Goal: Task Accomplishment & Management: Use online tool/utility

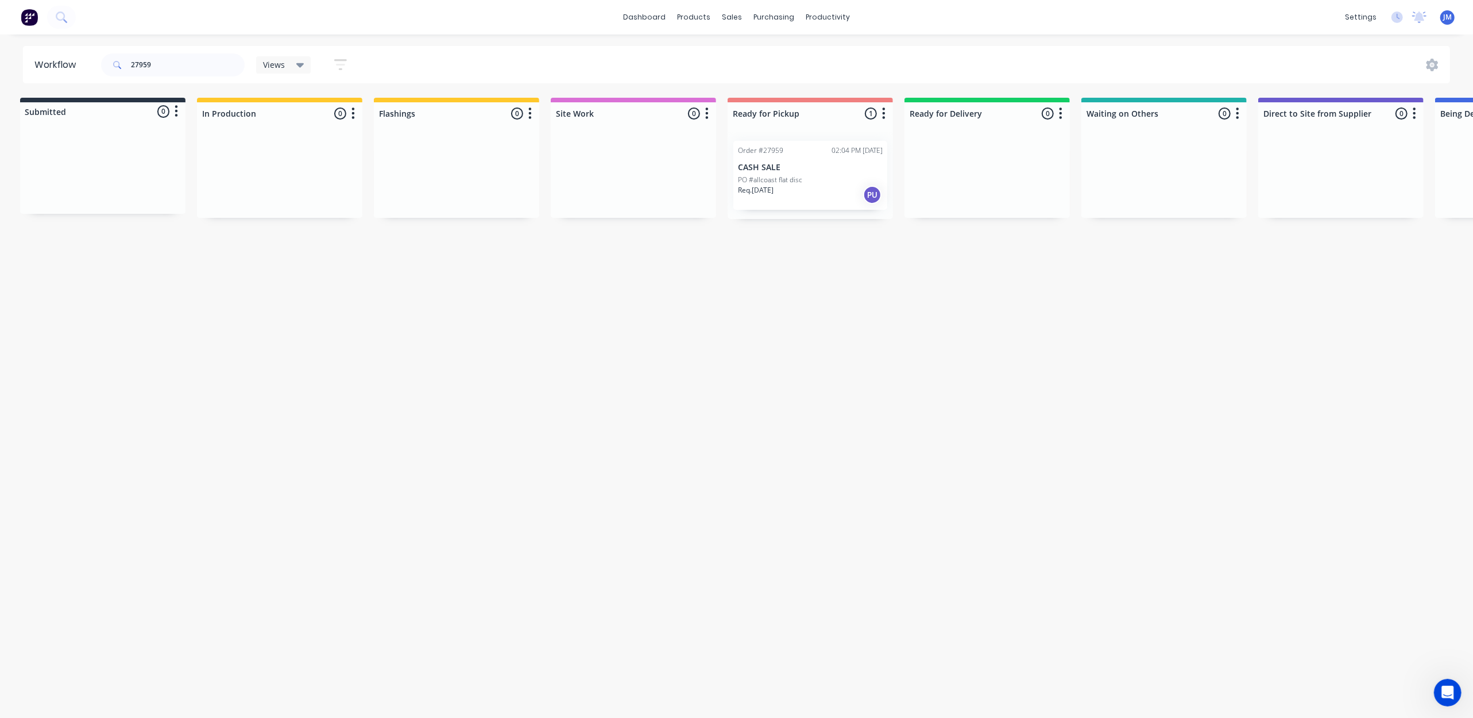
click at [792, 400] on div "Workflow 27959 Views Save new view None (Default) edit Show/Hide statuses Show …" at bounding box center [731, 370] width 1473 height 649
click at [165, 70] on input "27959" at bounding box center [188, 64] width 114 height 23
type input "2"
type input "10181"
drag, startPoint x: 772, startPoint y: 60, endPoint x: 759, endPoint y: 62, distance: 12.8
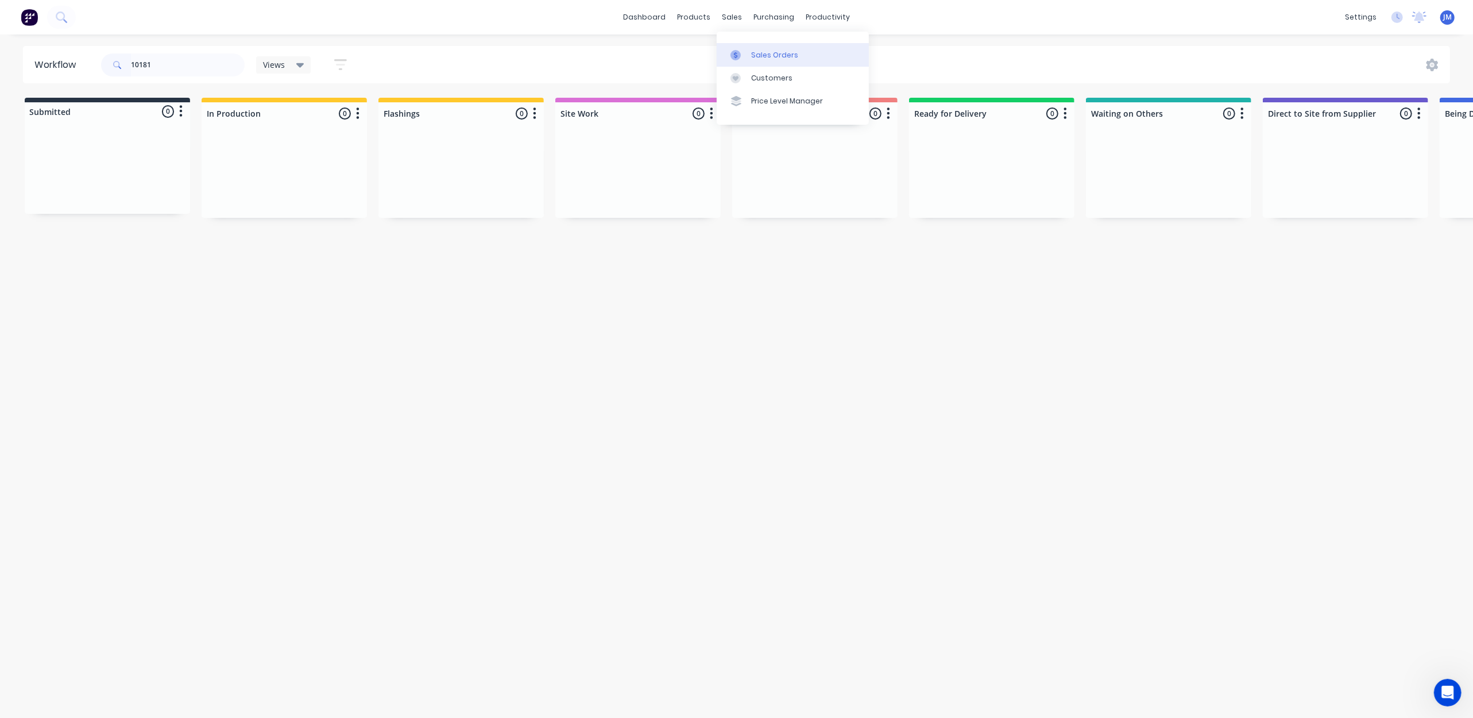
click at [771, 60] on div "Sales Orders" at bounding box center [774, 55] width 47 height 10
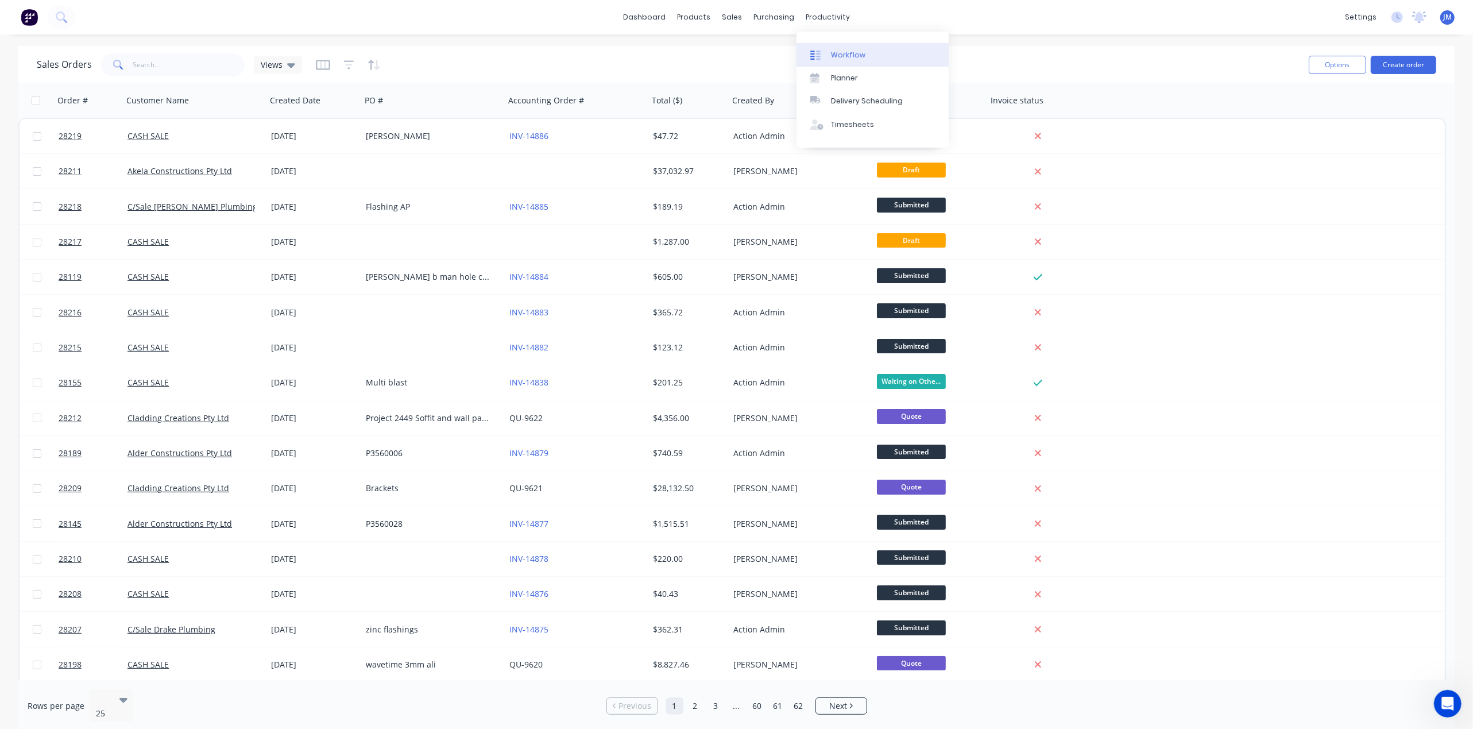
click at [838, 53] on div "Workflow" at bounding box center [848, 55] width 34 height 10
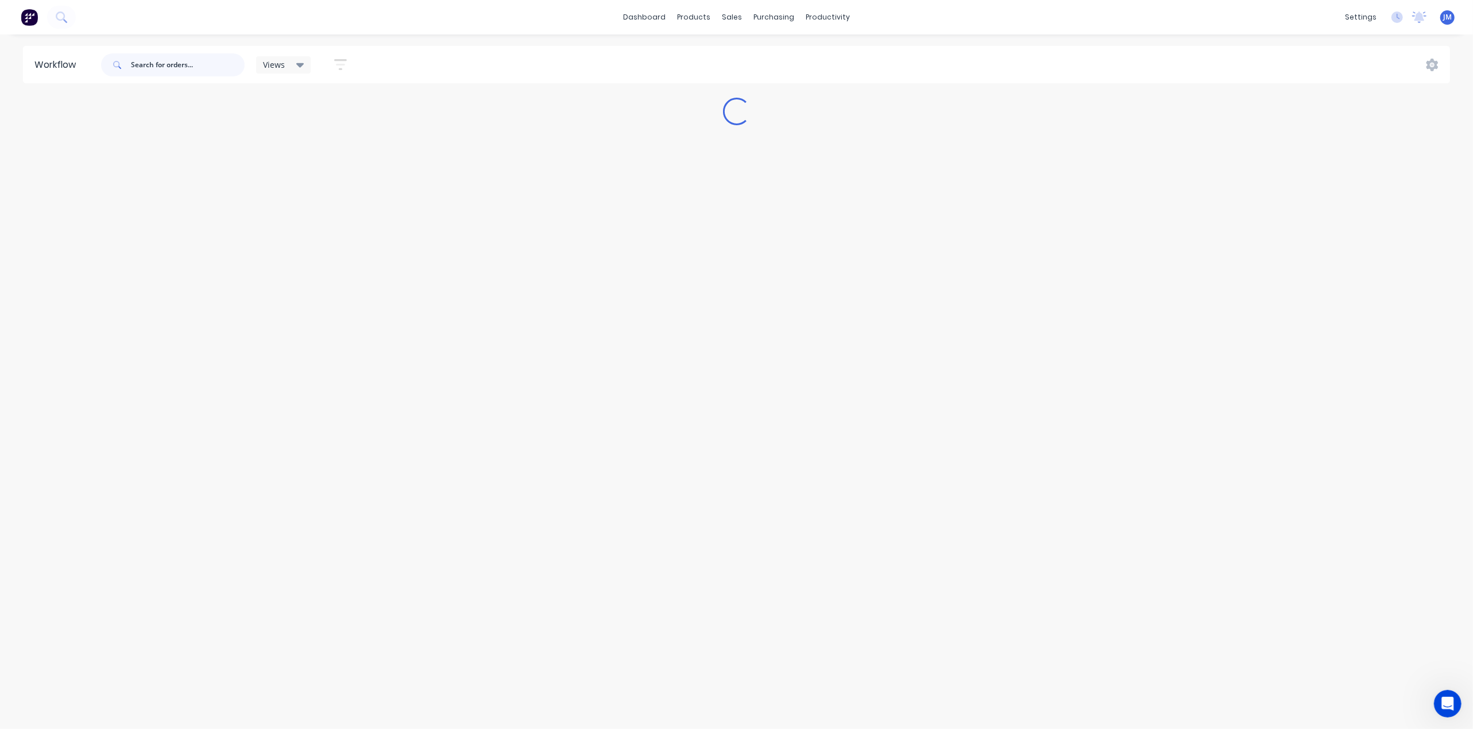
drag, startPoint x: 139, startPoint y: 61, endPoint x: 1349, endPoint y: 131, distance: 1212.4
click at [141, 61] on input "text" at bounding box center [188, 64] width 114 height 23
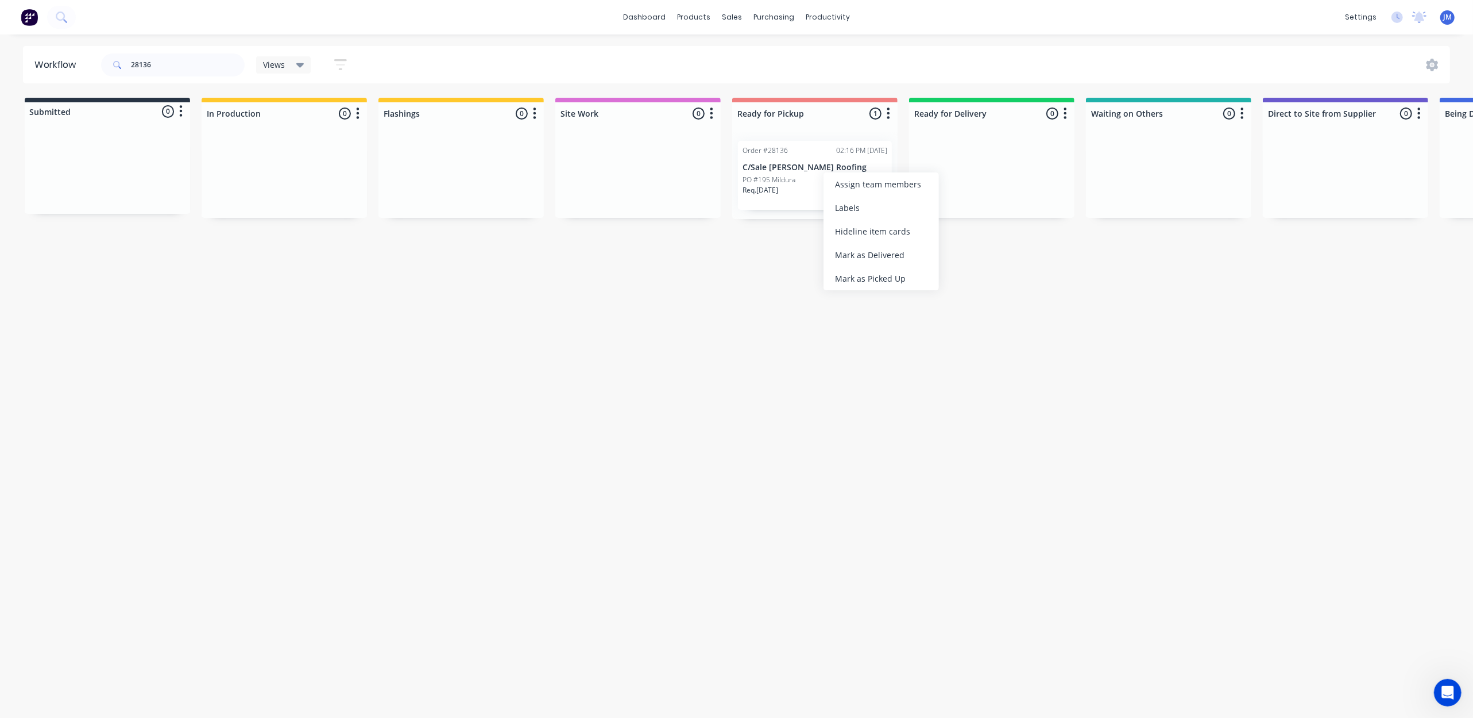
click at [898, 276] on div "Mark as Picked Up" at bounding box center [881, 279] width 115 height 24
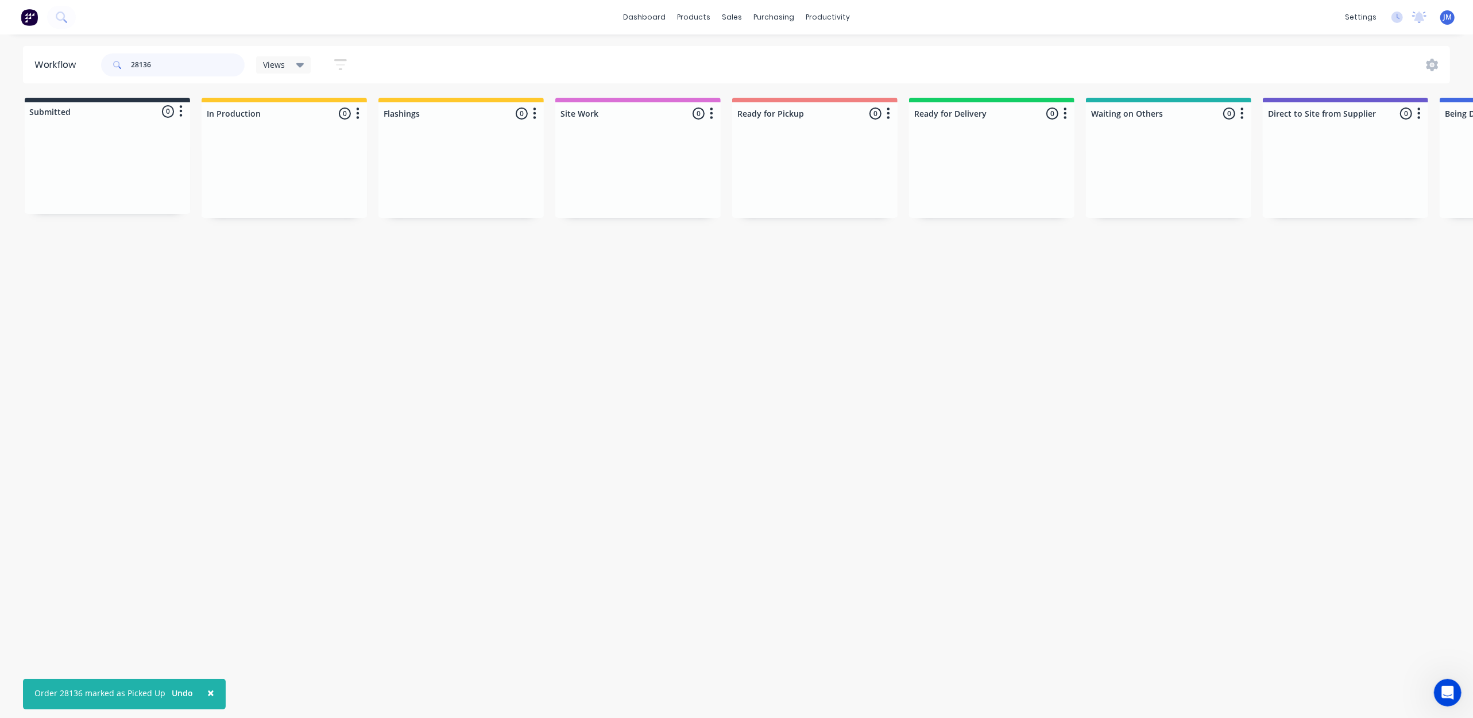
click at [187, 56] on input "28136" at bounding box center [188, 64] width 114 height 23
type input "2"
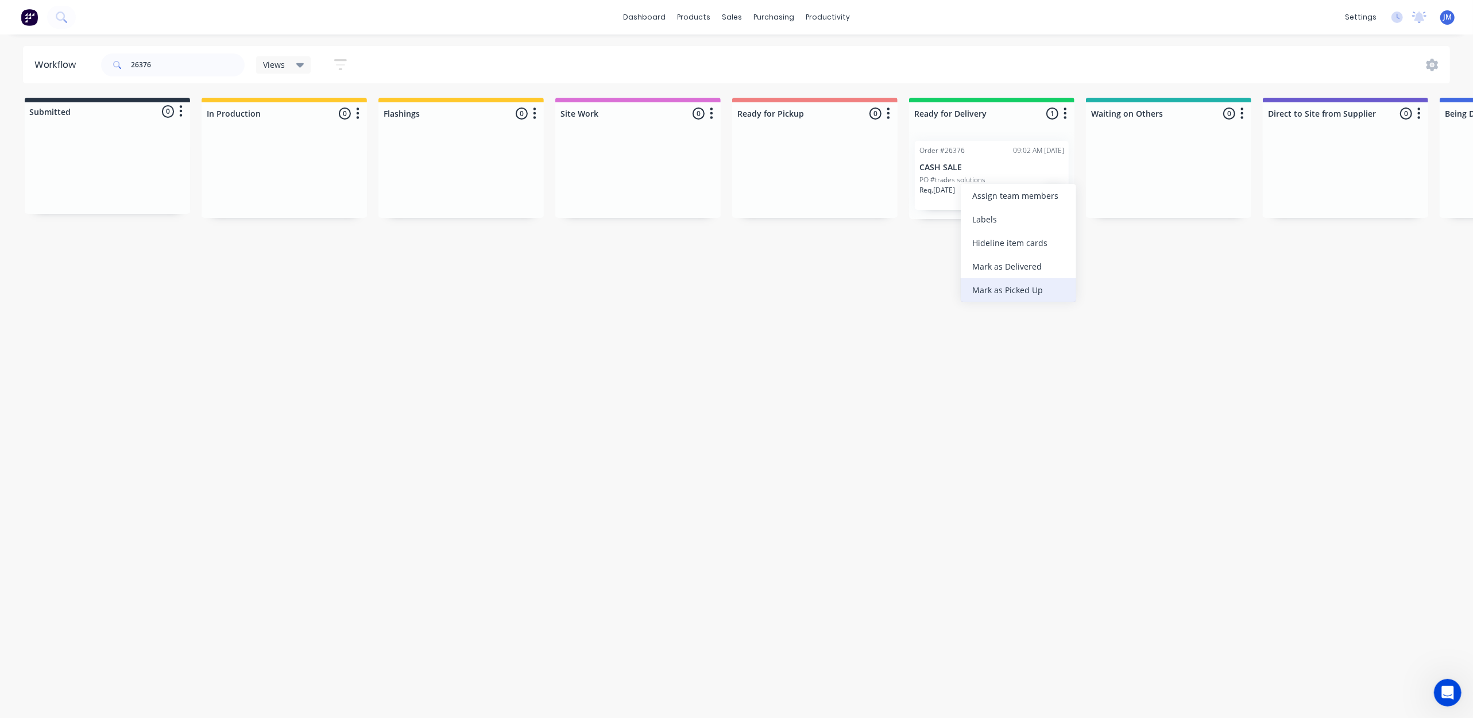
click at [982, 291] on div "Mark as Picked Up" at bounding box center [1018, 290] width 115 height 24
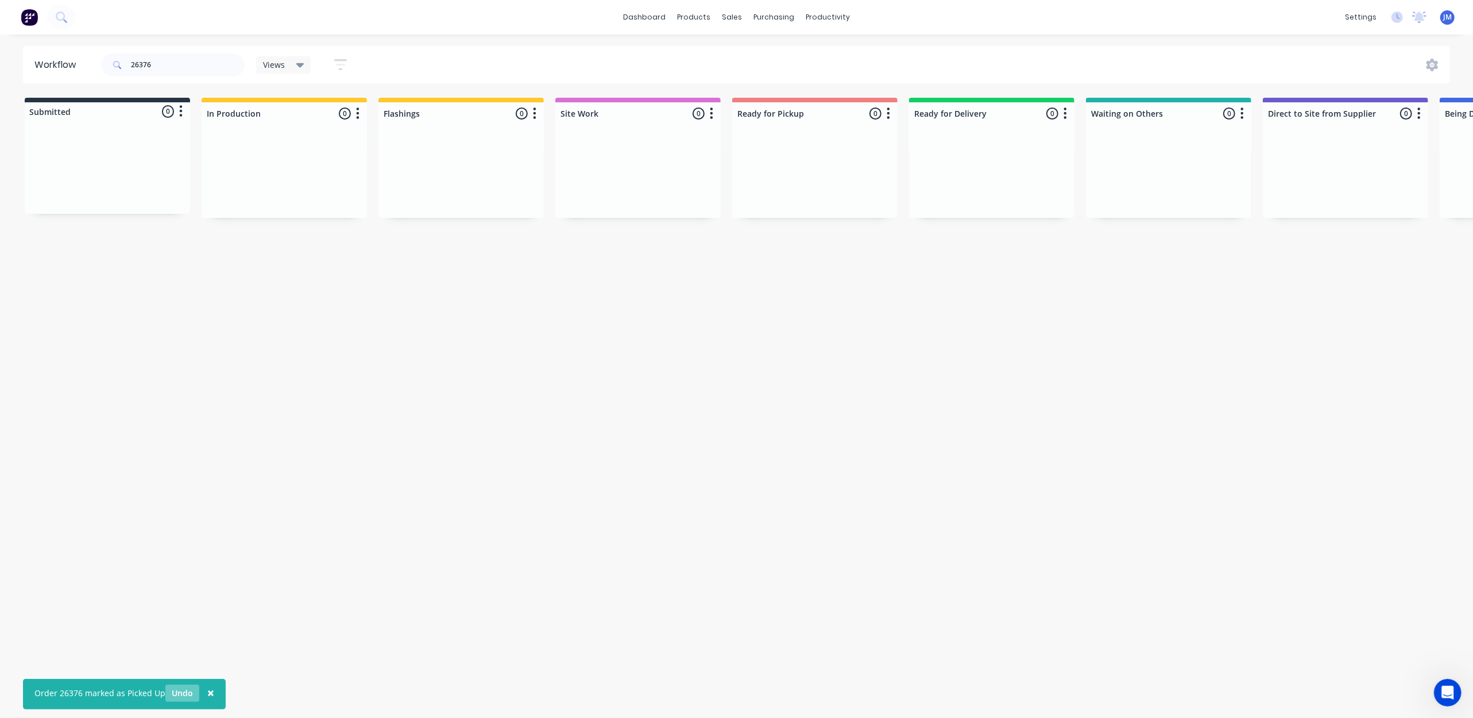
drag, startPoint x: 169, startPoint y: 697, endPoint x: 188, endPoint y: 693, distance: 19.9
click at [170, 696] on button "Undo" at bounding box center [182, 692] width 34 height 17
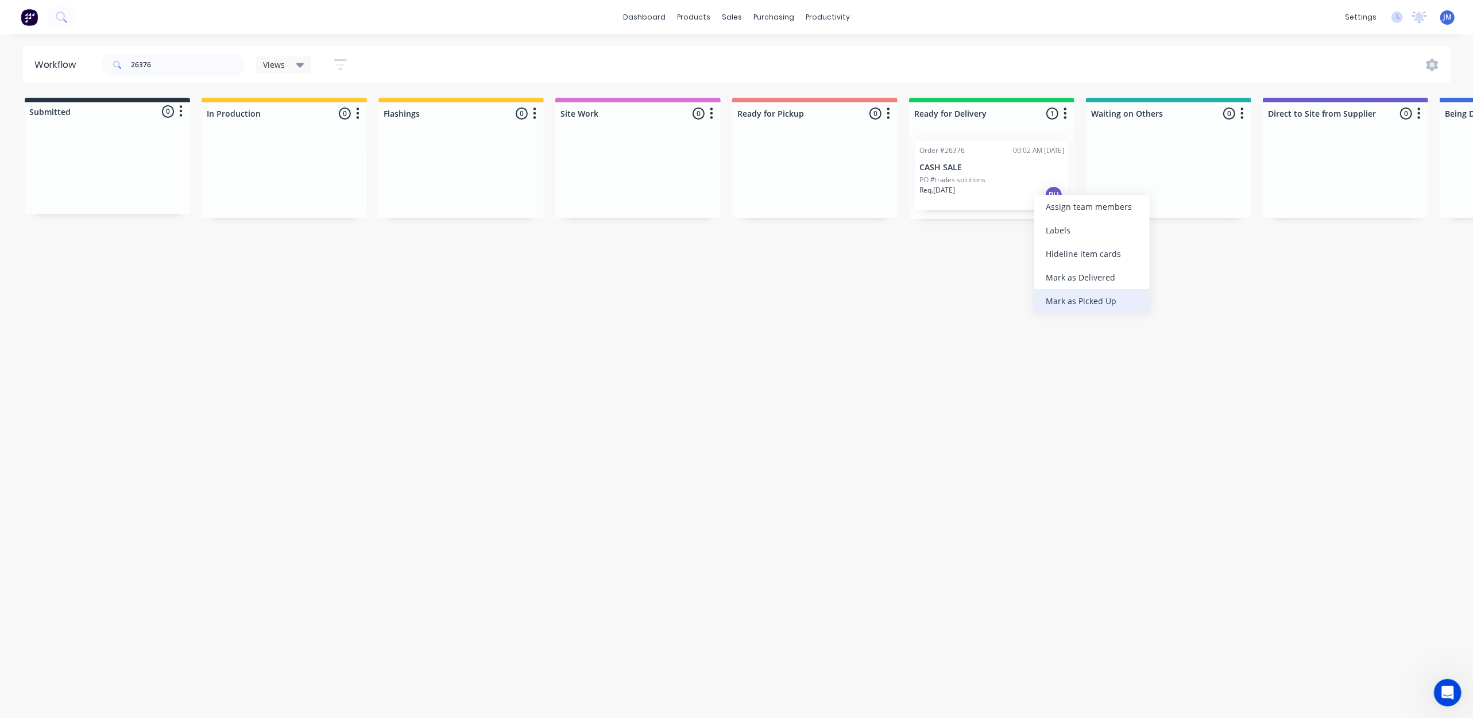
click at [1035, 294] on div "Mark as Picked Up" at bounding box center [1092, 301] width 115 height 24
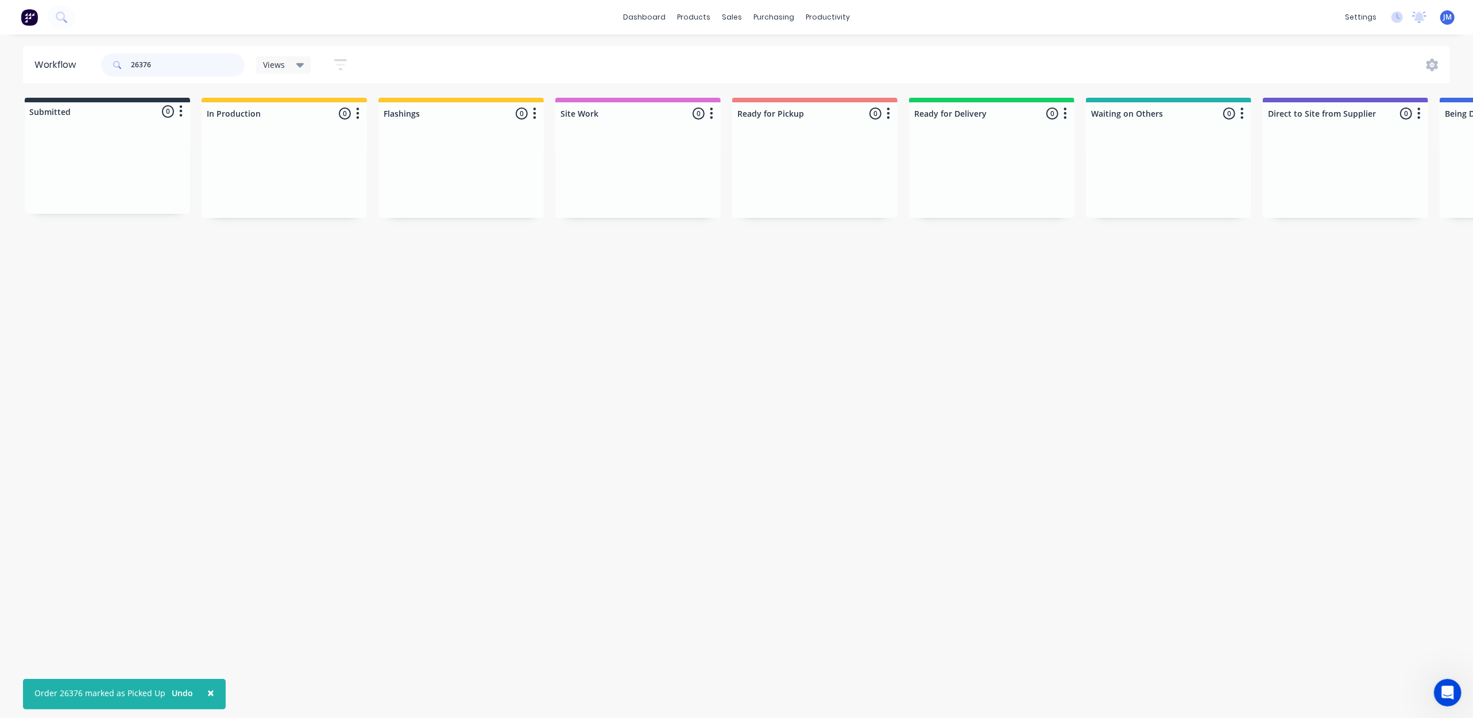
click at [179, 60] on input "26376" at bounding box center [188, 64] width 114 height 23
type input "2"
drag, startPoint x: 862, startPoint y: 272, endPoint x: 851, endPoint y: 270, distance: 10.6
click at [862, 272] on div "Mark as Picked Up" at bounding box center [897, 269] width 115 height 24
click at [182, 63] on input "28072" at bounding box center [188, 64] width 114 height 23
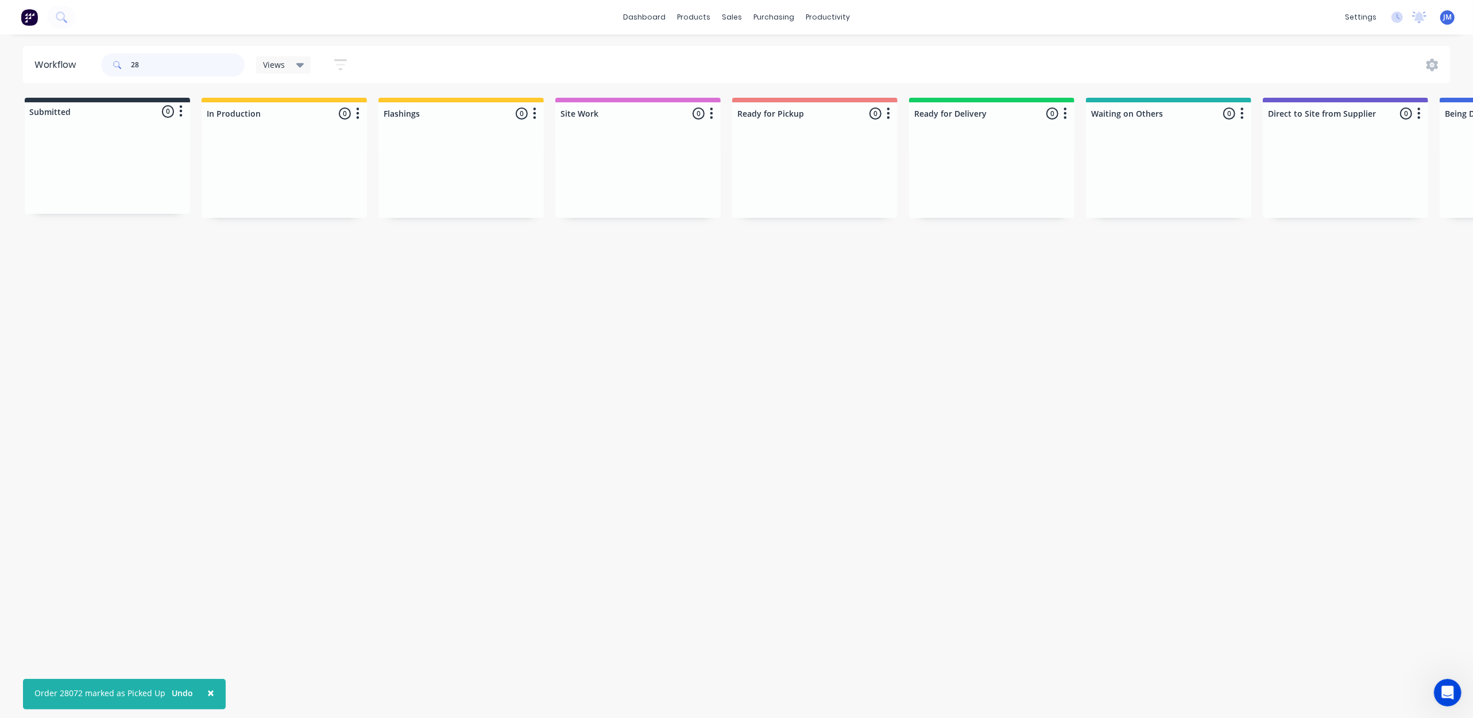
type input "2"
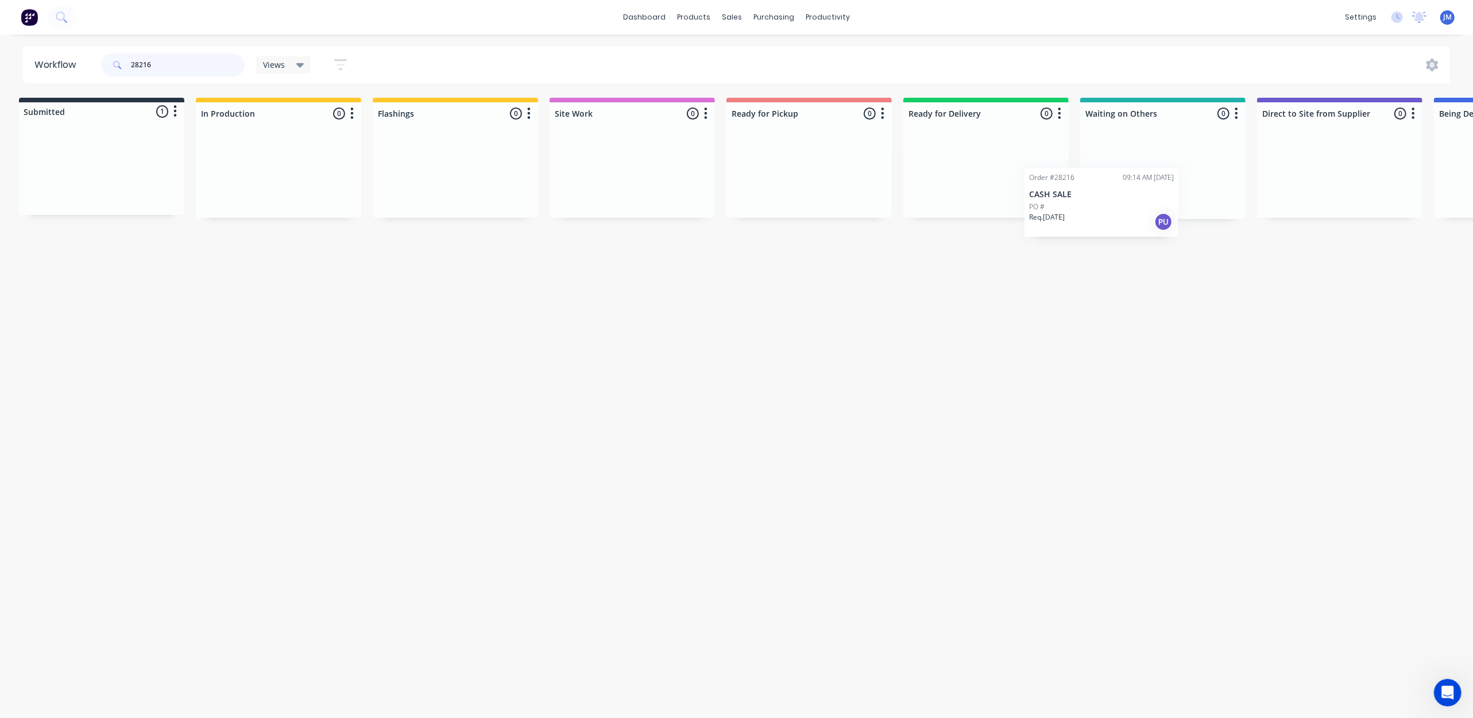
scroll to position [0, 16]
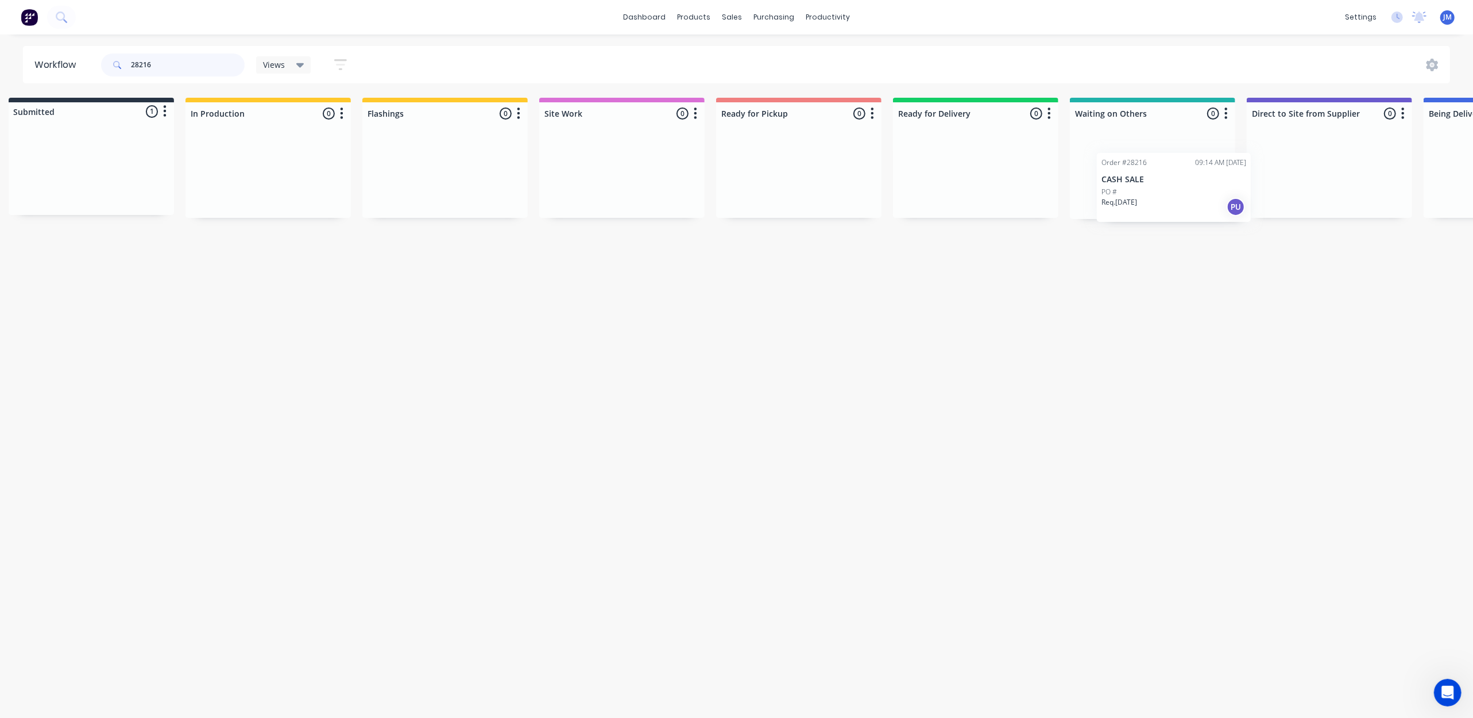
drag, startPoint x: 57, startPoint y: 157, endPoint x: 1098, endPoint y: 165, distance: 1041.0
click at [1116, 171] on div "Submitted 1 Status colour #273444 hex #273444 Save Cancel Summaries Total order…" at bounding box center [1016, 158] width 2082 height 121
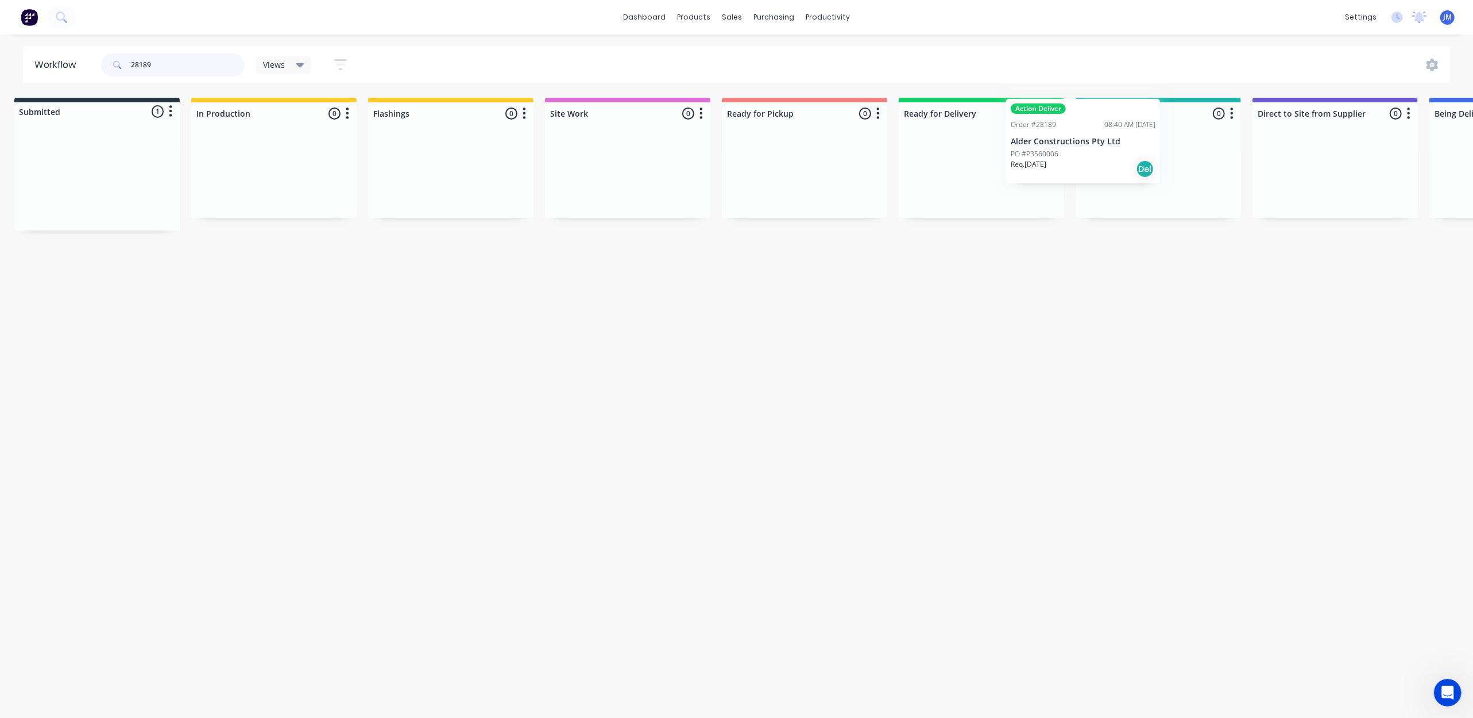
drag, startPoint x: 126, startPoint y: 206, endPoint x: 1155, endPoint y: 183, distance: 1028.5
click at [1155, 183] on div "Submitted 1 Status colour #273444 hex #273444 Save Cancel Summaries Total order…" at bounding box center [1022, 164] width 2082 height 133
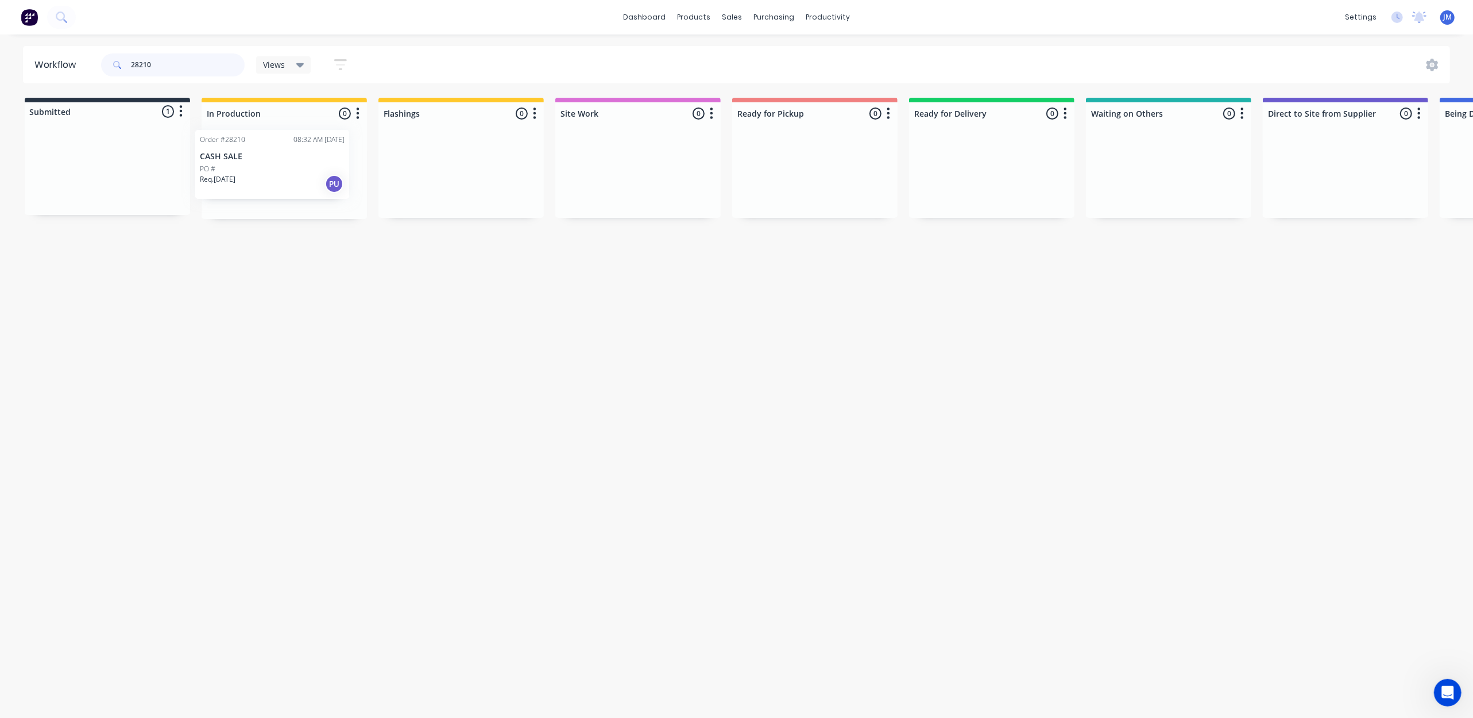
drag, startPoint x: 101, startPoint y: 178, endPoint x: 240, endPoint y: 164, distance: 139.7
click at [249, 175] on div "Submitted 1 Status colour #273444 hex #273444 Save Cancel Summaries Total order…" at bounding box center [1032, 158] width 2082 height 121
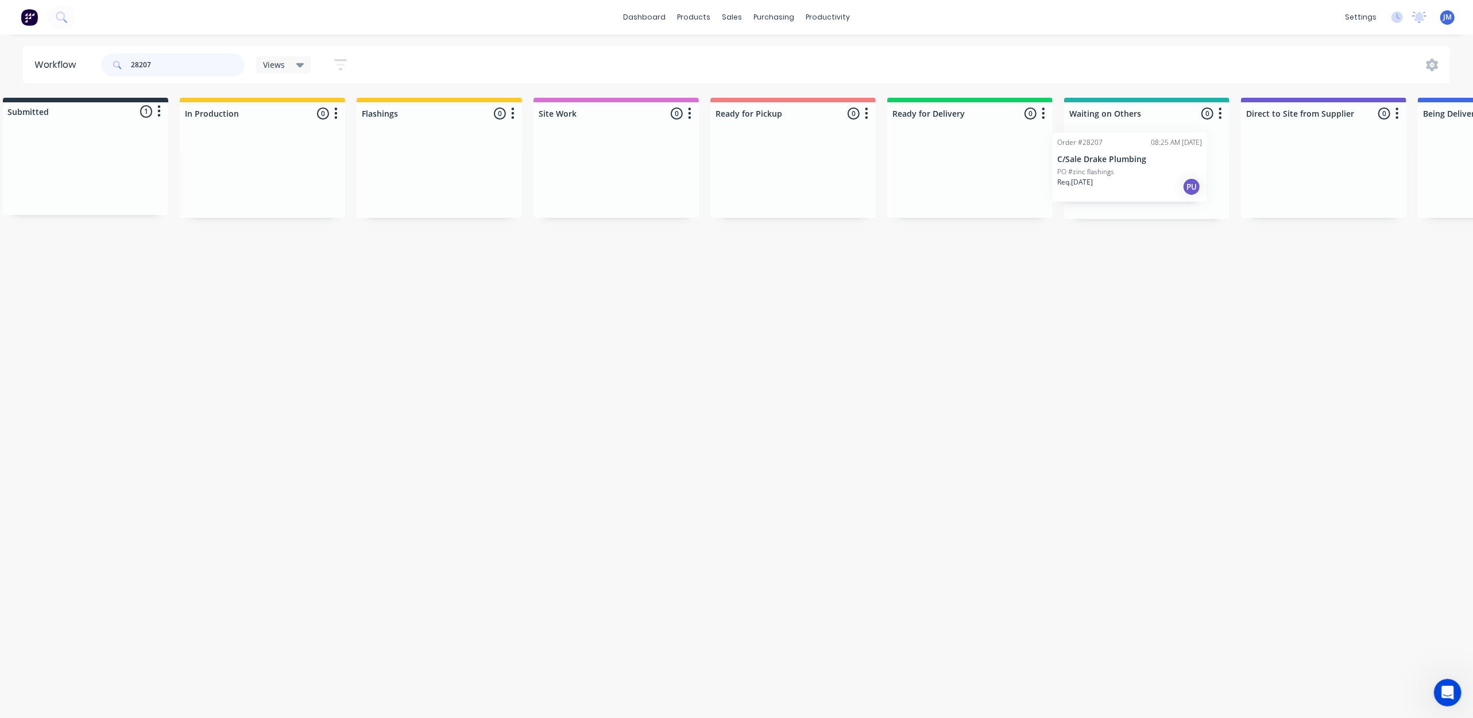
drag, startPoint x: 124, startPoint y: 189, endPoint x: 1159, endPoint y: 177, distance: 1034.7
click at [1159, 178] on div "Submitted 1 Status colour #273444 hex #273444 Save Cancel Summaries Total order…" at bounding box center [1011, 158] width 2082 height 121
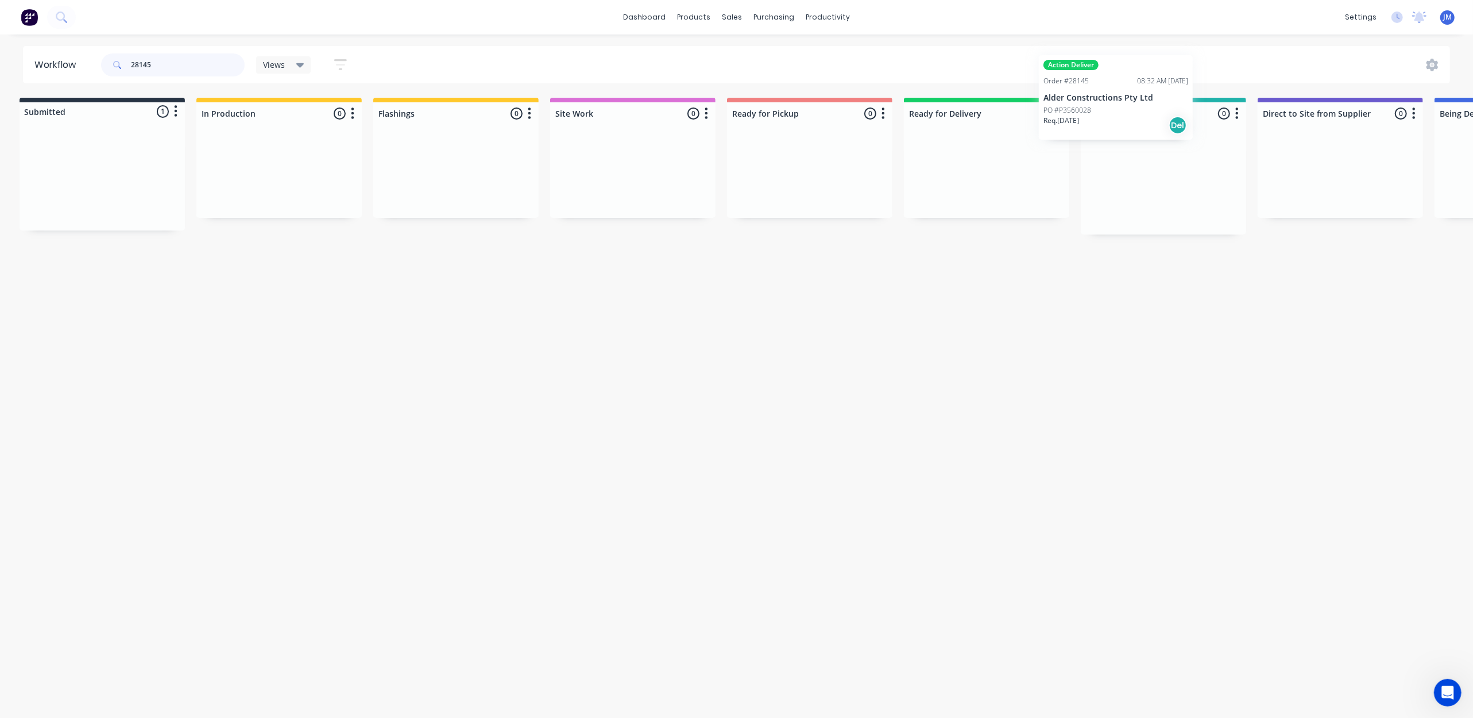
drag, startPoint x: 313, startPoint y: 183, endPoint x: 1135, endPoint y: 147, distance: 823.4
click at [1134, 146] on div "Submitted 1 Status colour #273444 hex #273444 Save Cancel Summaries Total order…" at bounding box center [1027, 166] width 2082 height 137
drag, startPoint x: 92, startPoint y: 169, endPoint x: 437, endPoint y: 160, distance: 344.2
click at [437, 161] on div "Submitted 1 Status colour #273444 hex #273444 Save Cancel Summaries Total order…" at bounding box center [1032, 158] width 2082 height 121
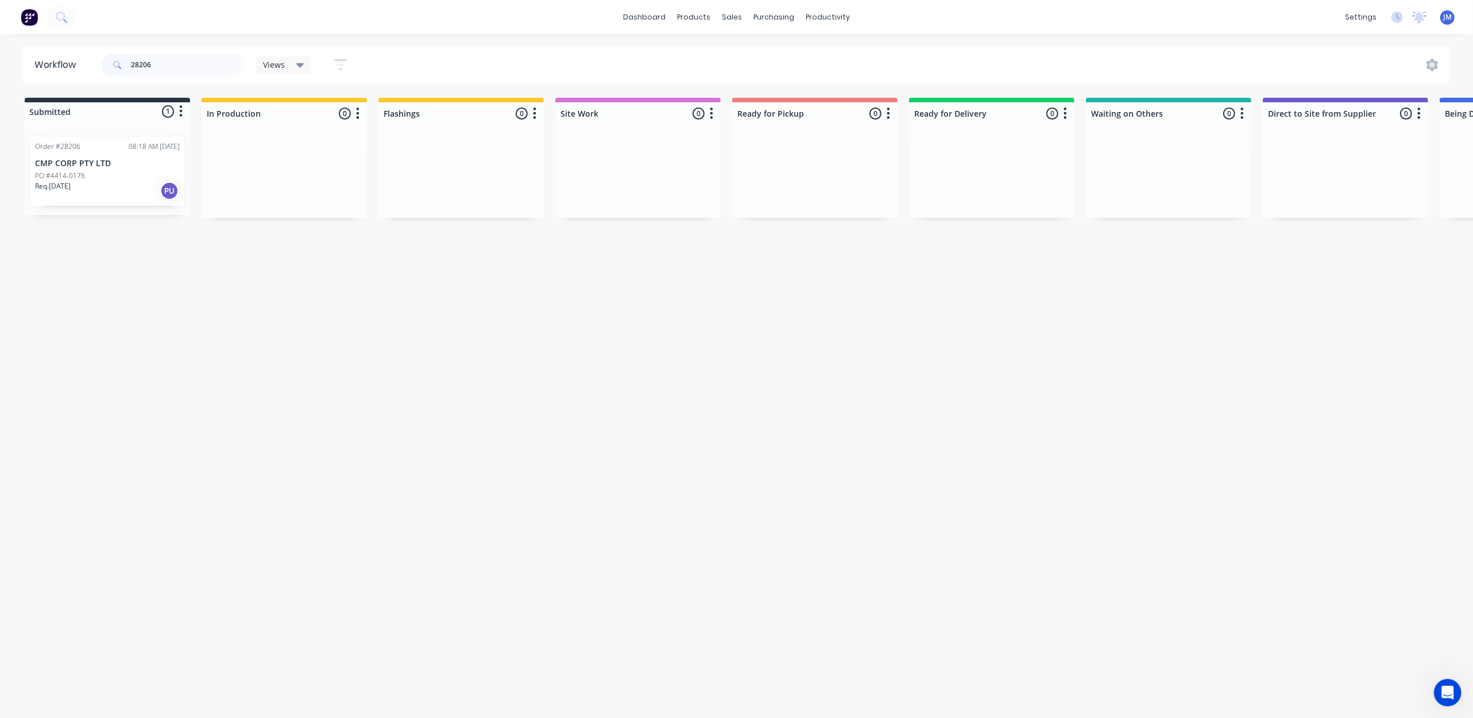
click at [100, 188] on div "Req. [DATE] PU" at bounding box center [107, 191] width 145 height 20
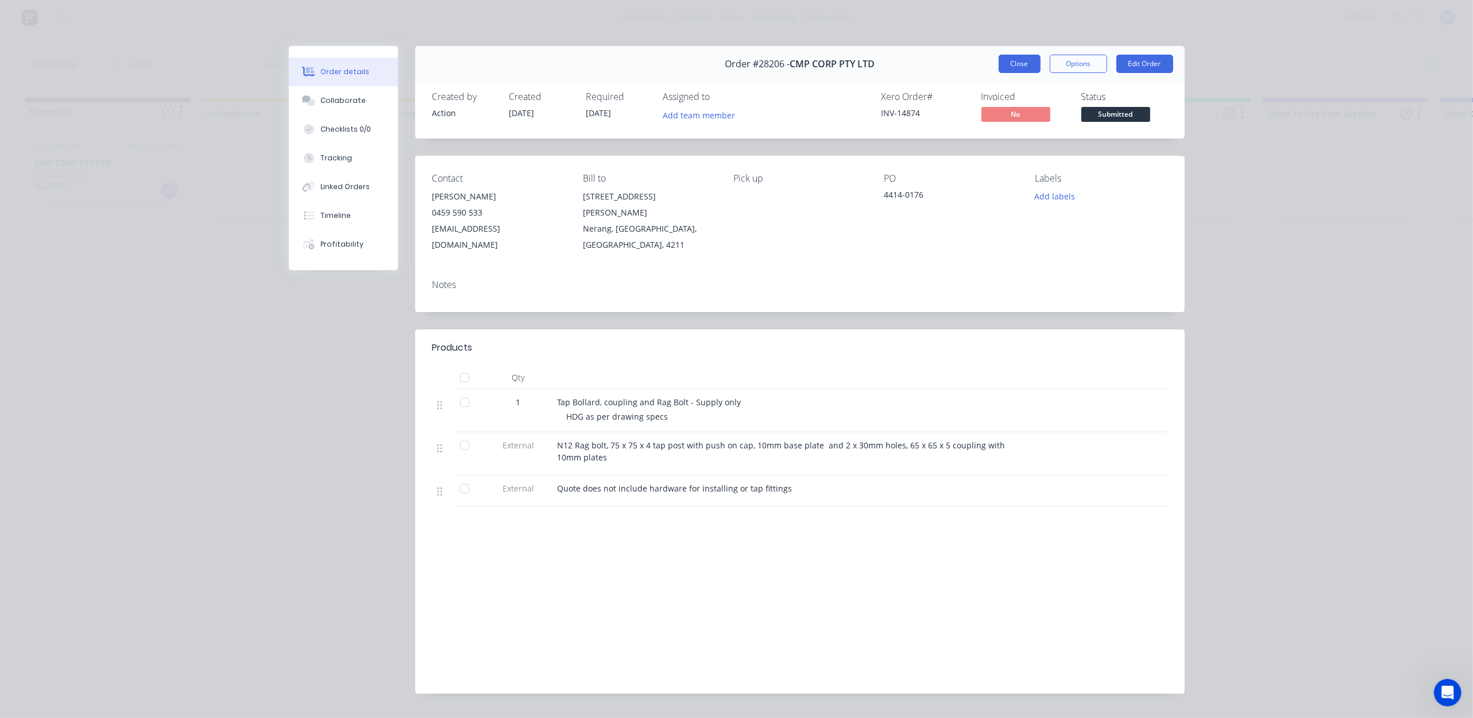
click at [1013, 63] on button "Close" at bounding box center [1020, 64] width 42 height 18
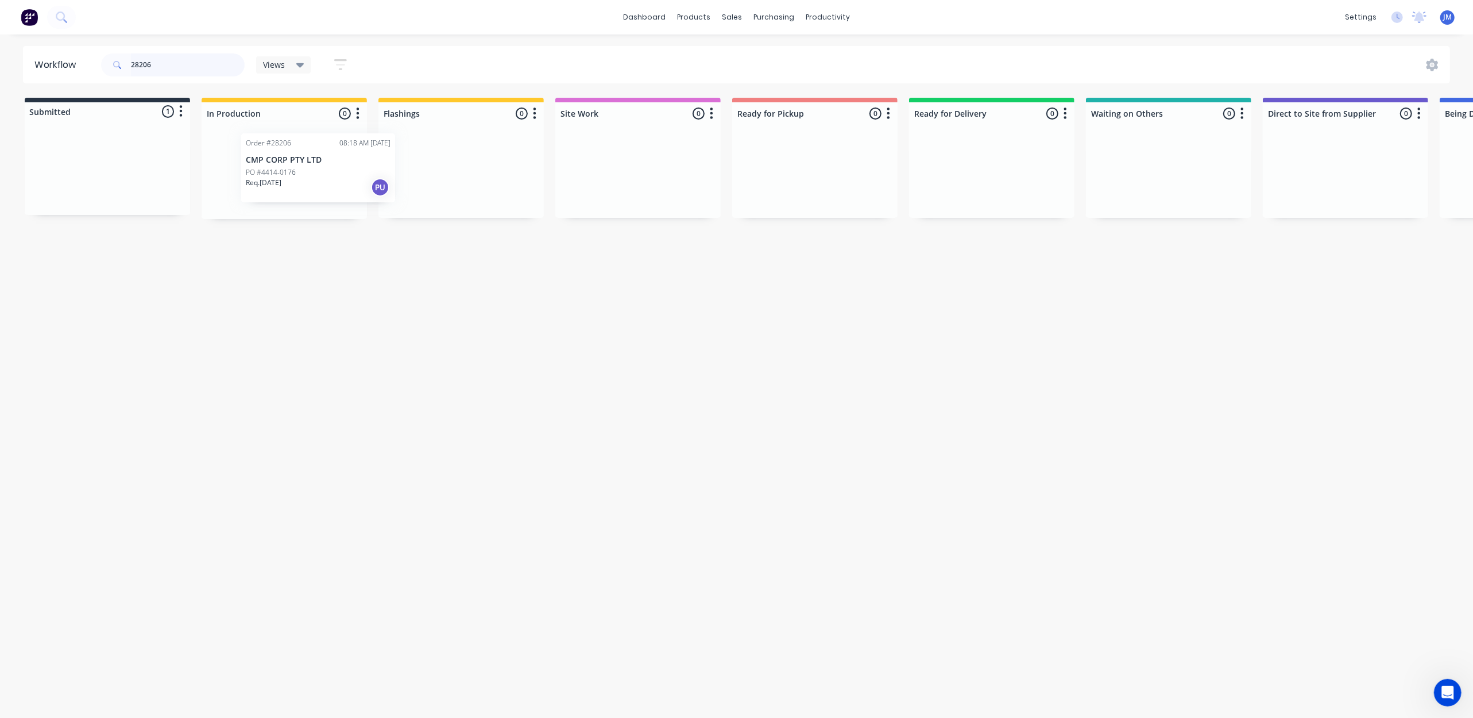
drag, startPoint x: 134, startPoint y: 159, endPoint x: 346, endPoint y: 157, distance: 212.0
click at [346, 157] on div "Submitted 1 Status colour #273444 hex #273444 Save Cancel Summaries Total order…" at bounding box center [1032, 158] width 2082 height 121
type input "28145"
